Goal: Book appointment/travel/reservation

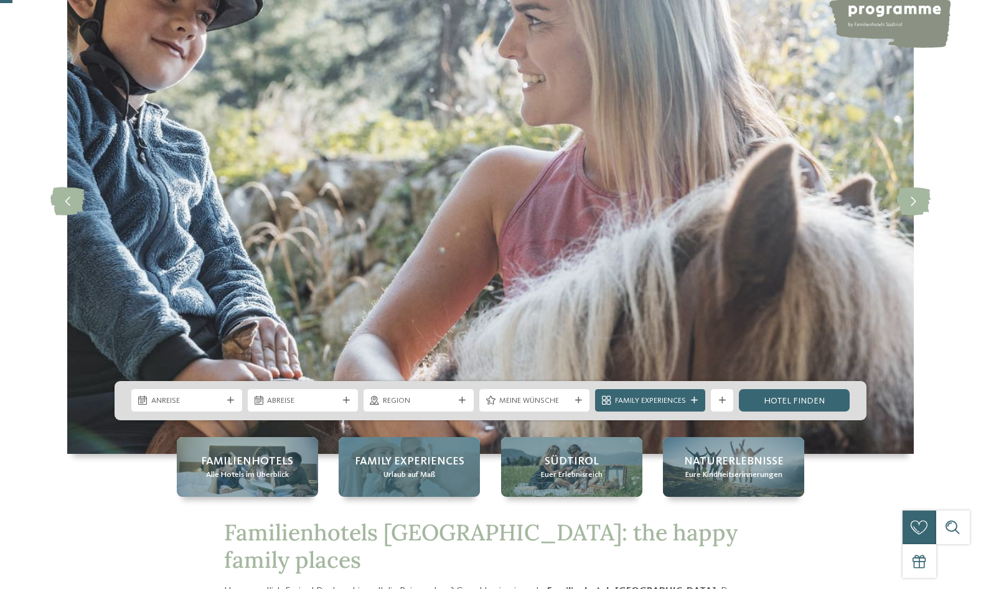
scroll to position [124, 0]
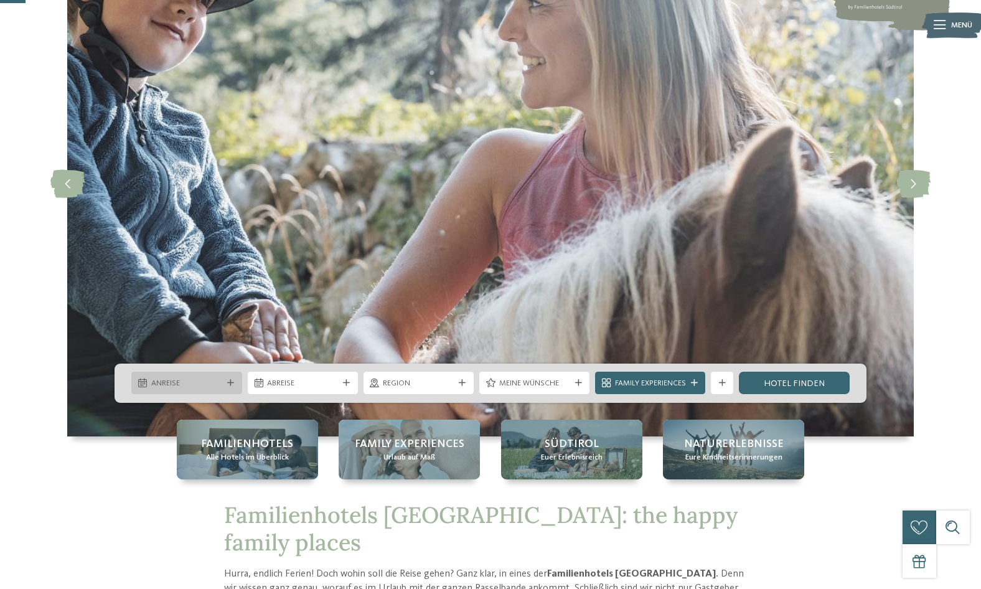
click at [228, 380] on icon at bounding box center [230, 383] width 7 height 7
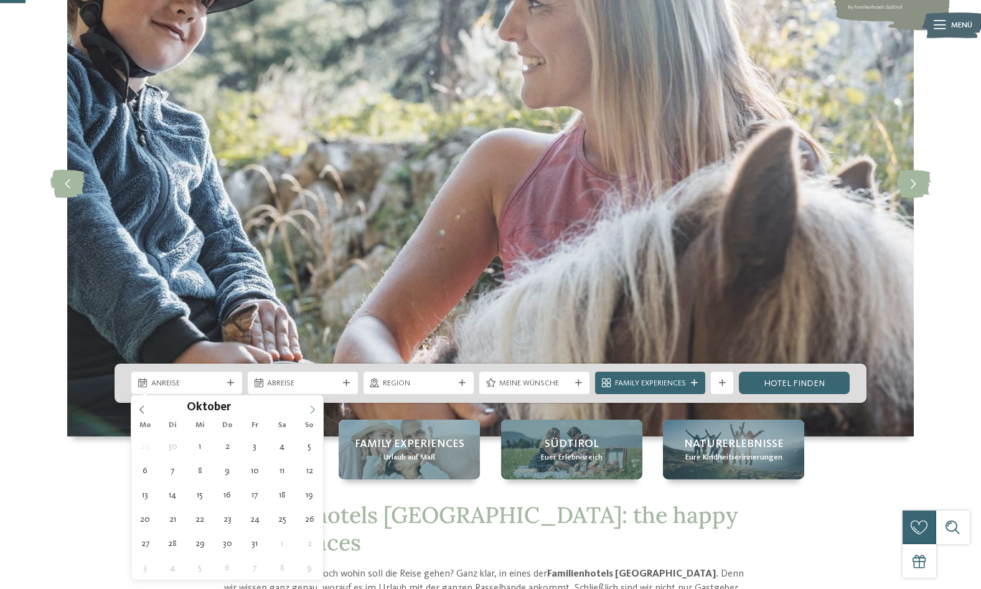
click at [312, 408] on icon at bounding box center [312, 409] width 9 height 9
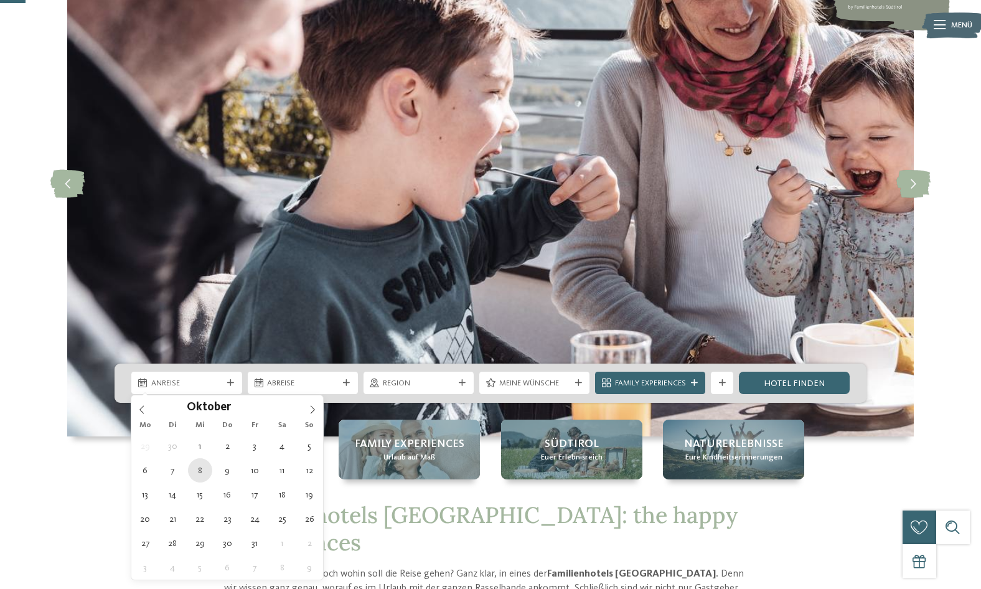
type div "08.10.2025"
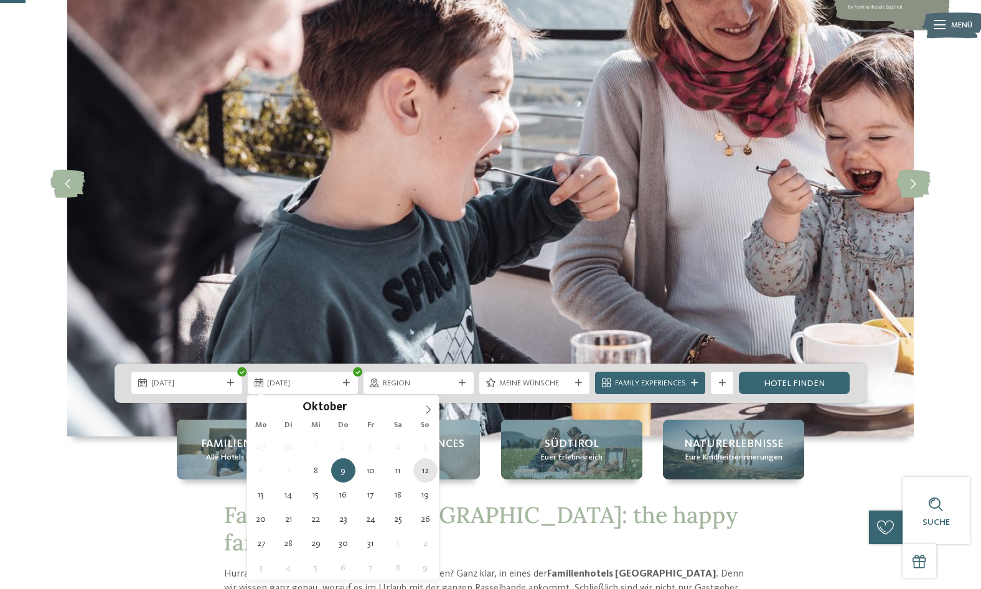
type div "12.10.2025"
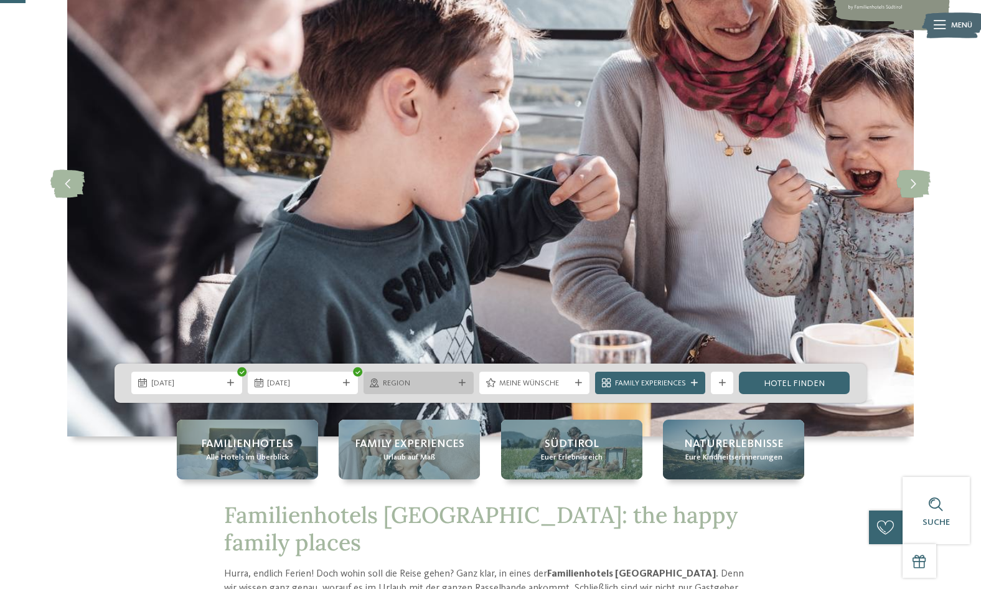
click at [470, 379] on div "Region" at bounding box center [418, 383] width 110 height 22
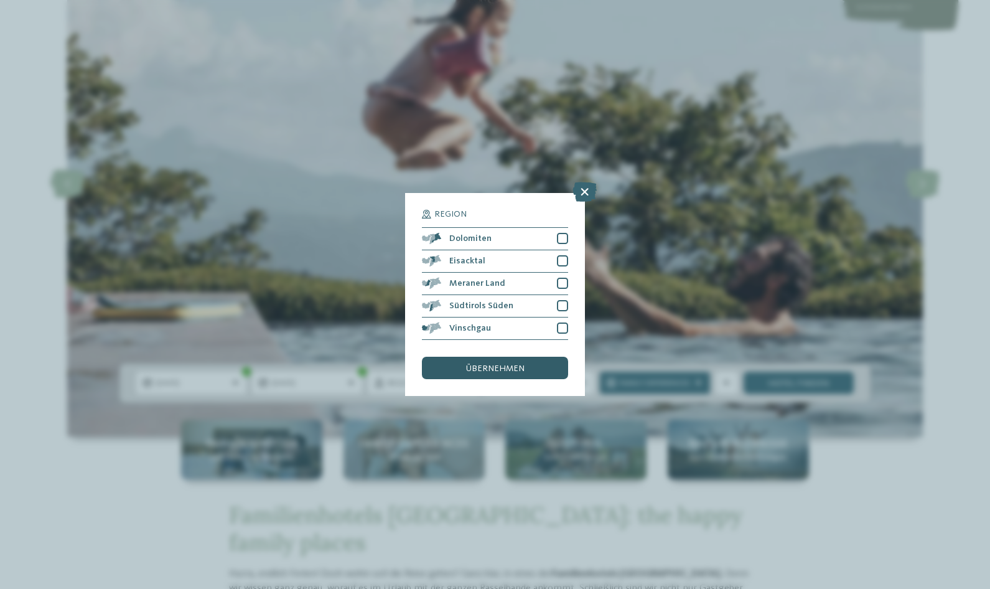
click at [539, 372] on div "übernehmen" at bounding box center [495, 368] width 146 height 22
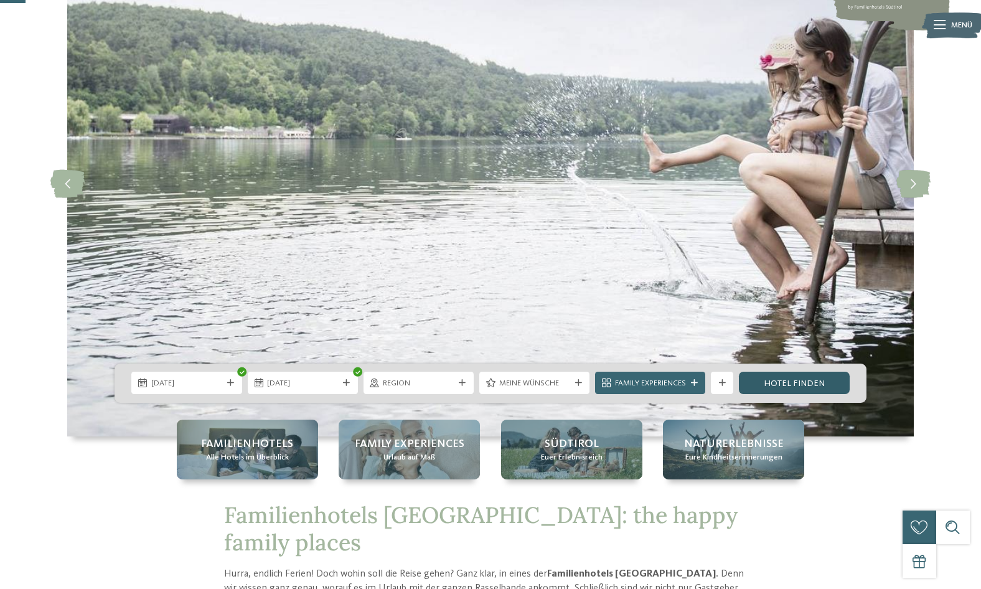
click at [768, 386] on link "Hotel finden" at bounding box center [794, 383] width 110 height 22
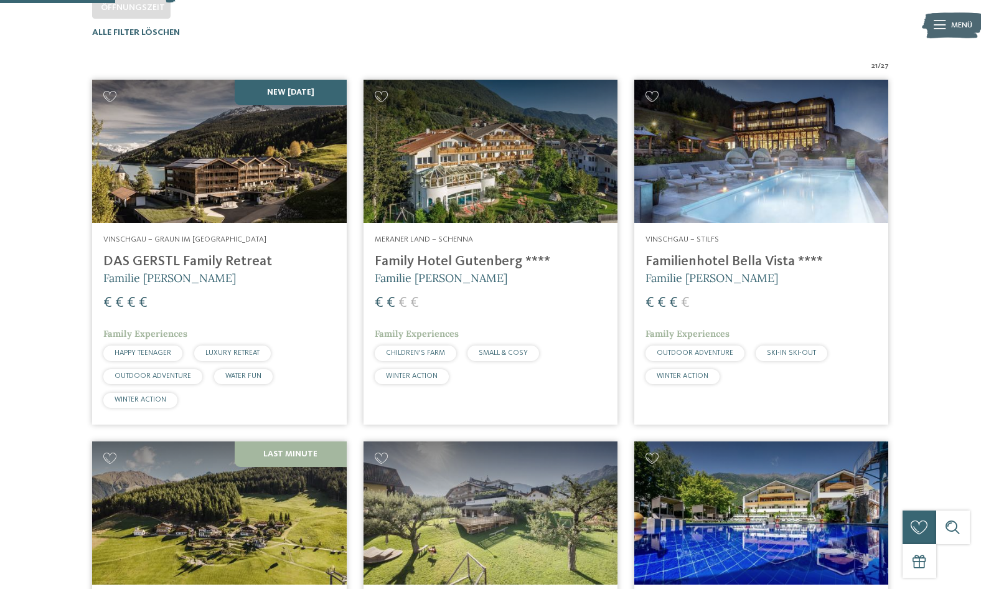
scroll to position [361, 0]
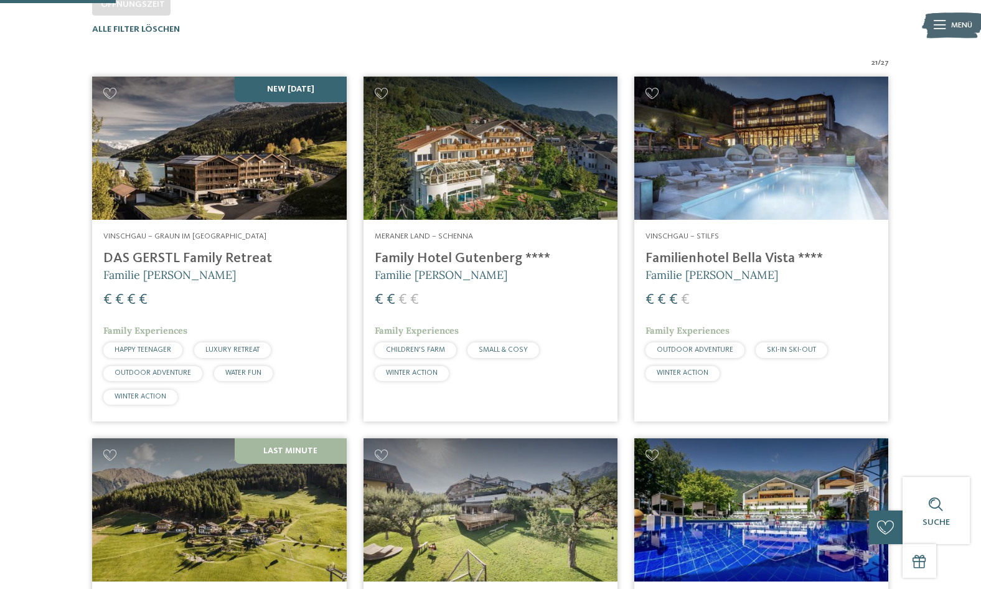
click at [223, 256] on h4 "DAS GERSTL Family Retreat" at bounding box center [219, 258] width 232 height 17
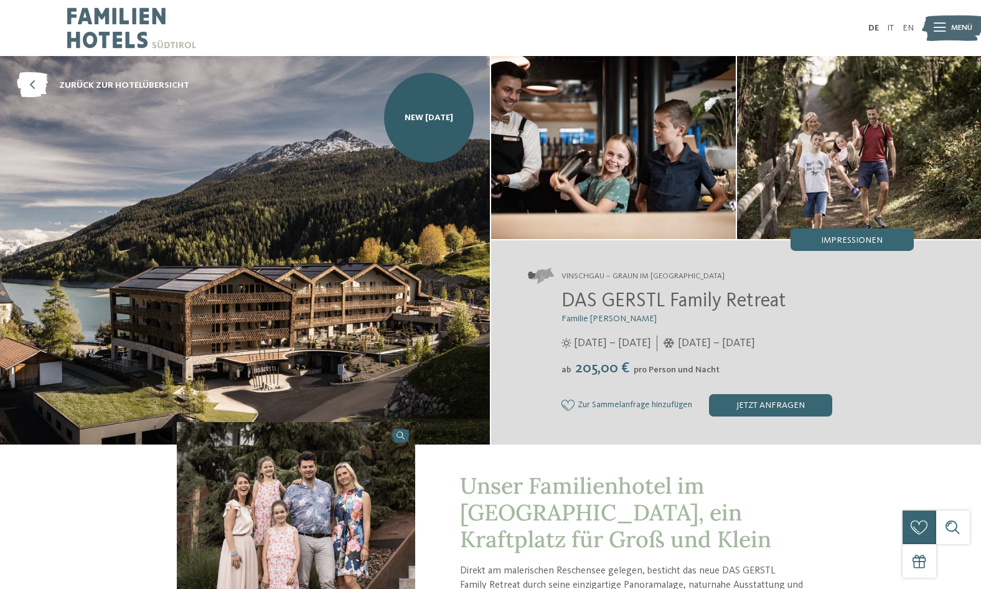
click at [963, 21] on div "Menü" at bounding box center [961, 28] width 21 height 28
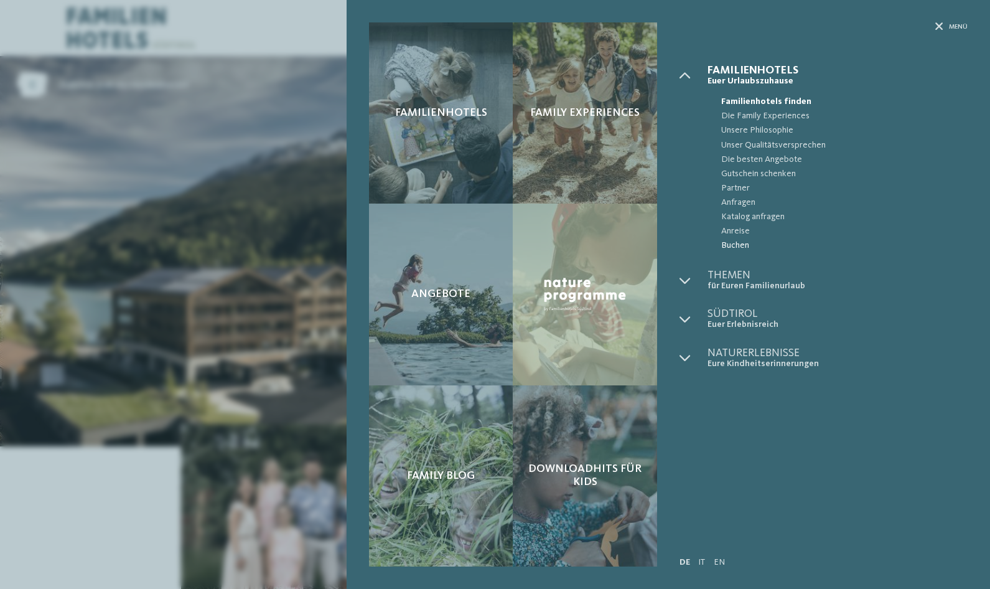
click at [739, 243] on span "Buchen" at bounding box center [844, 245] width 246 height 14
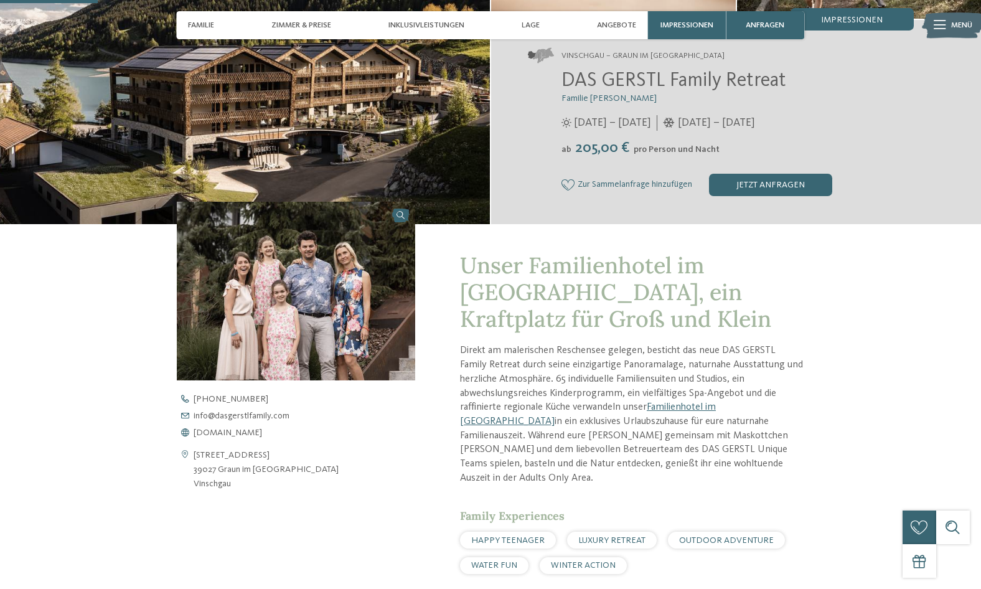
scroll to position [436, 0]
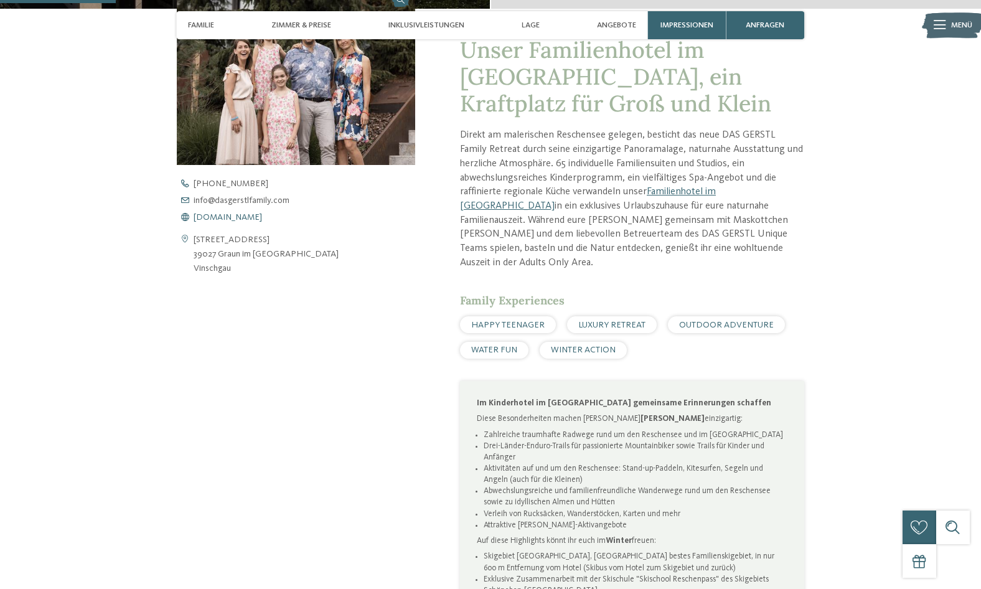
click at [261, 217] on span "[DOMAIN_NAME]" at bounding box center [228, 217] width 68 height 9
